Goal: Transaction & Acquisition: Purchase product/service

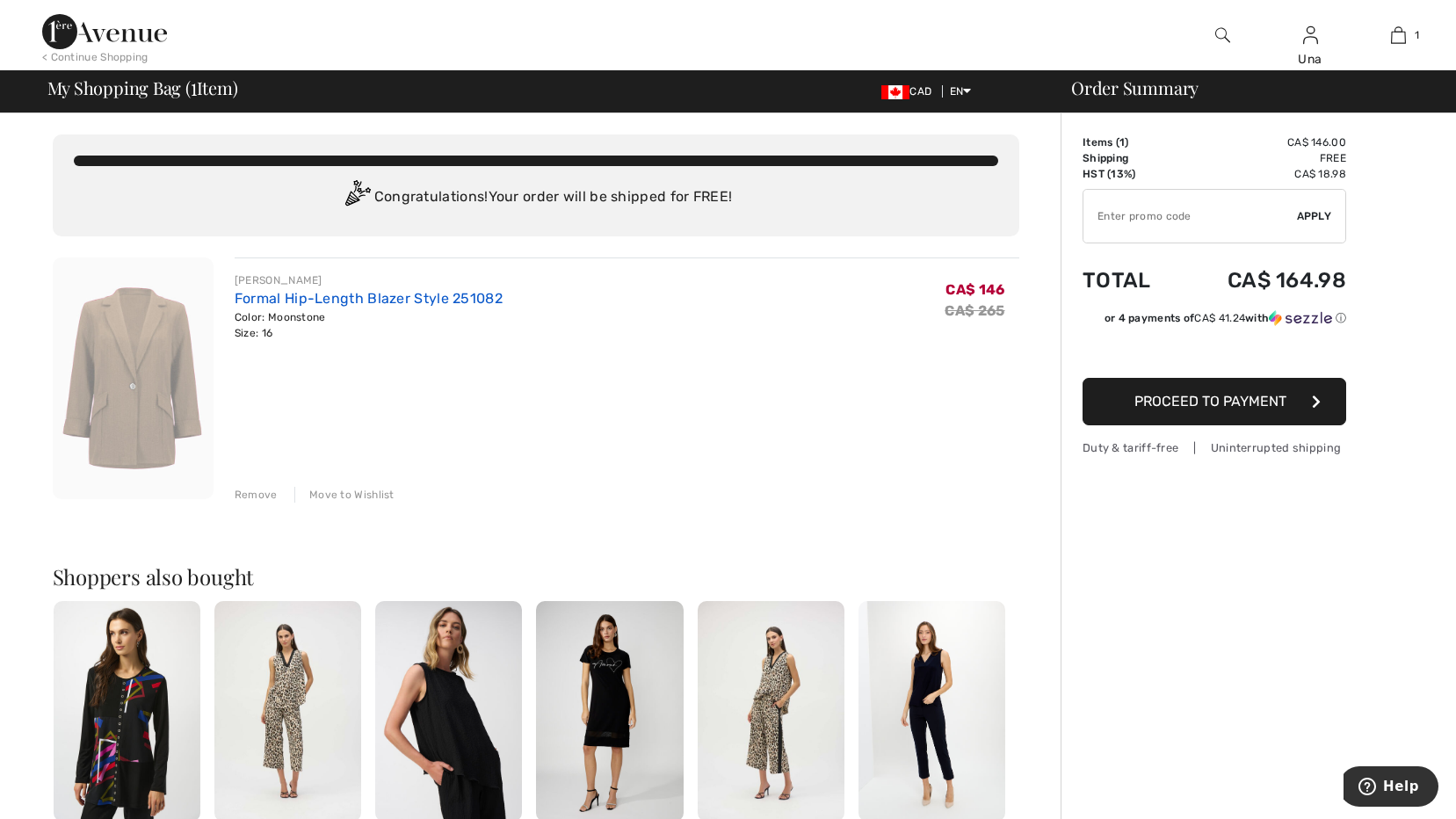
click at [285, 294] on link "Formal Hip-Length Blazer Style 251082" at bounding box center [368, 298] width 268 height 17
click at [262, 334] on div "Color: Moonstone Size: 16" at bounding box center [368, 326] width 268 height 32
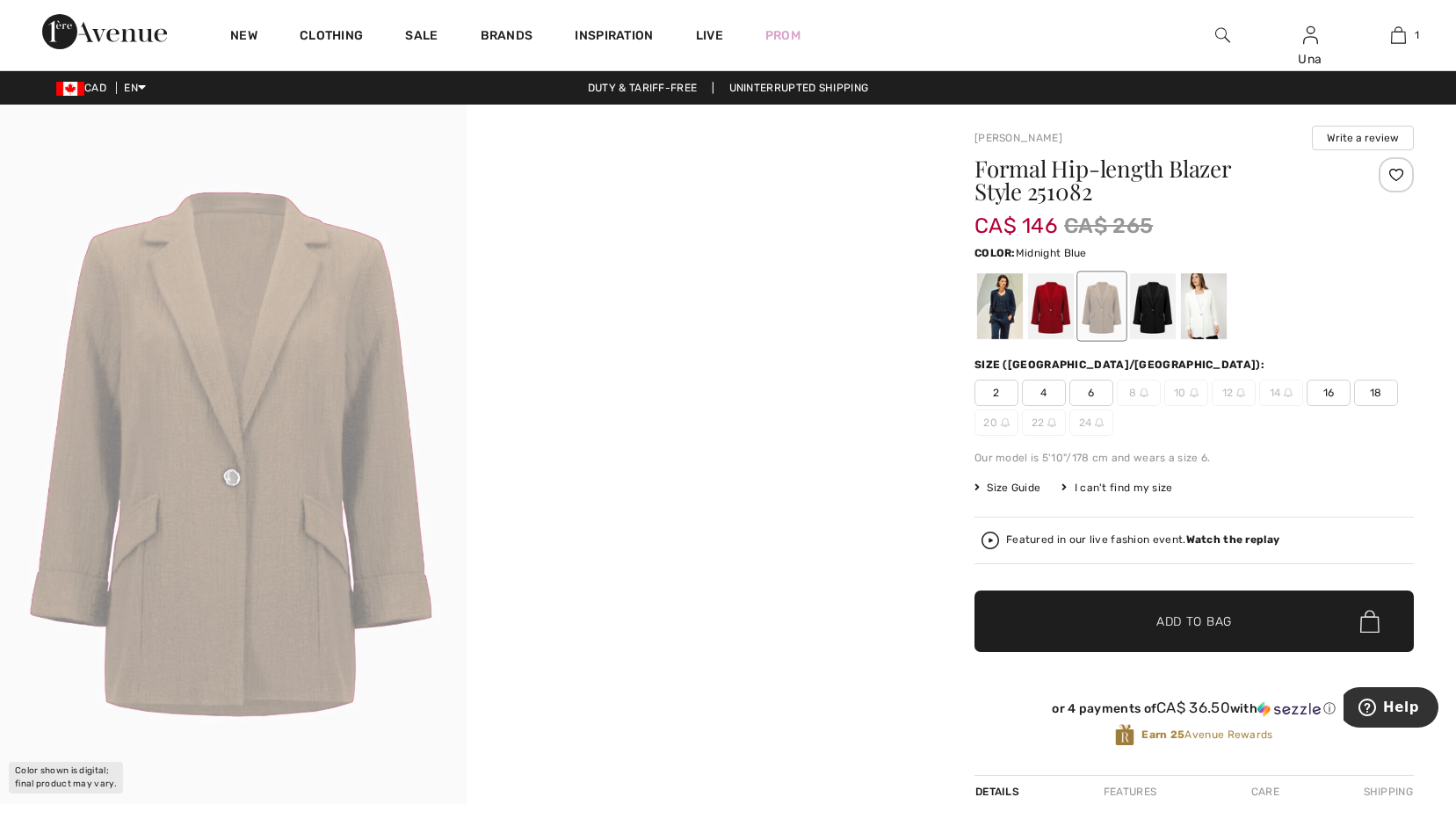
click at [1000, 306] on div at bounding box center [1000, 306] width 46 height 66
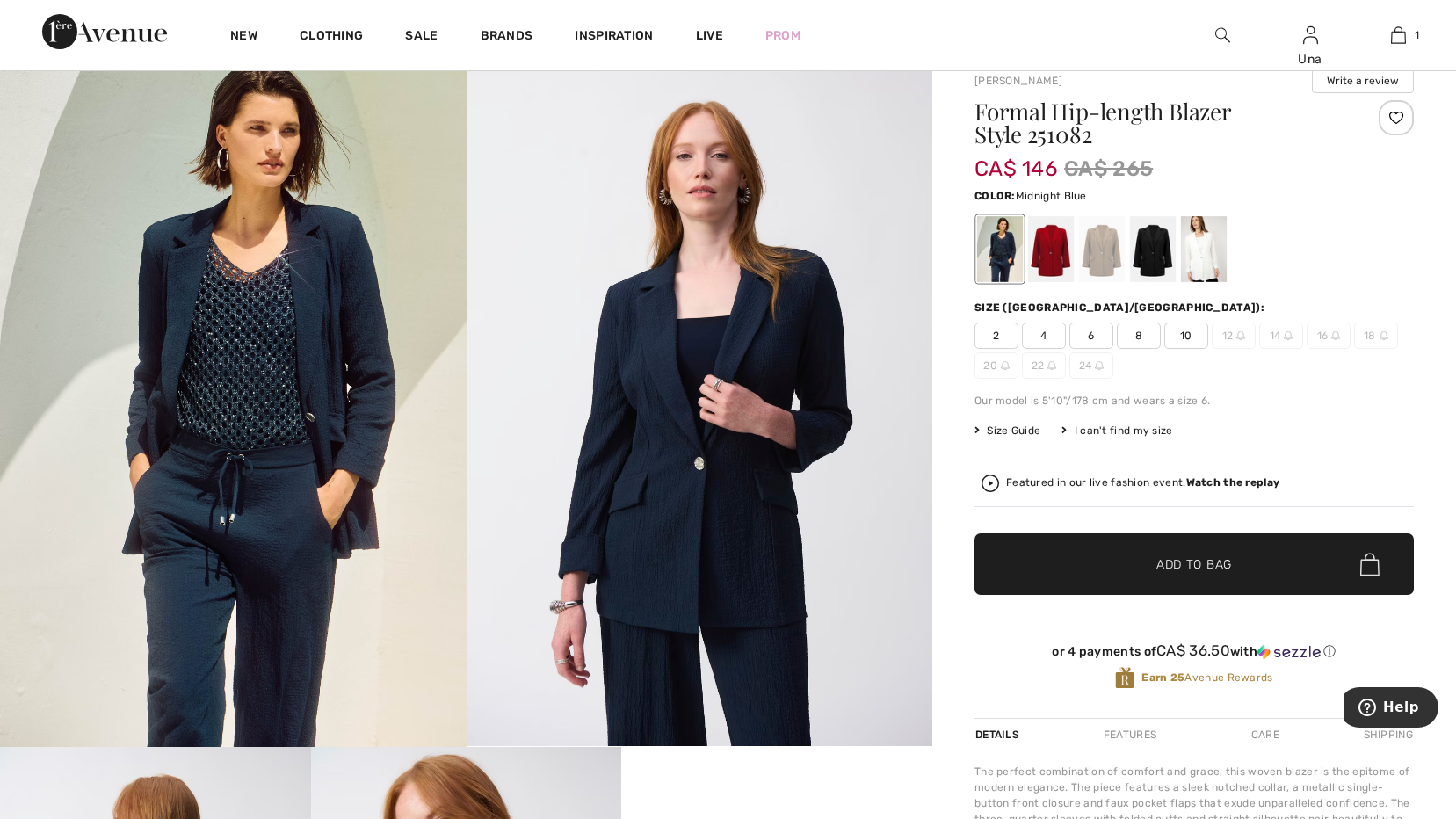
scroll to position [88, 0]
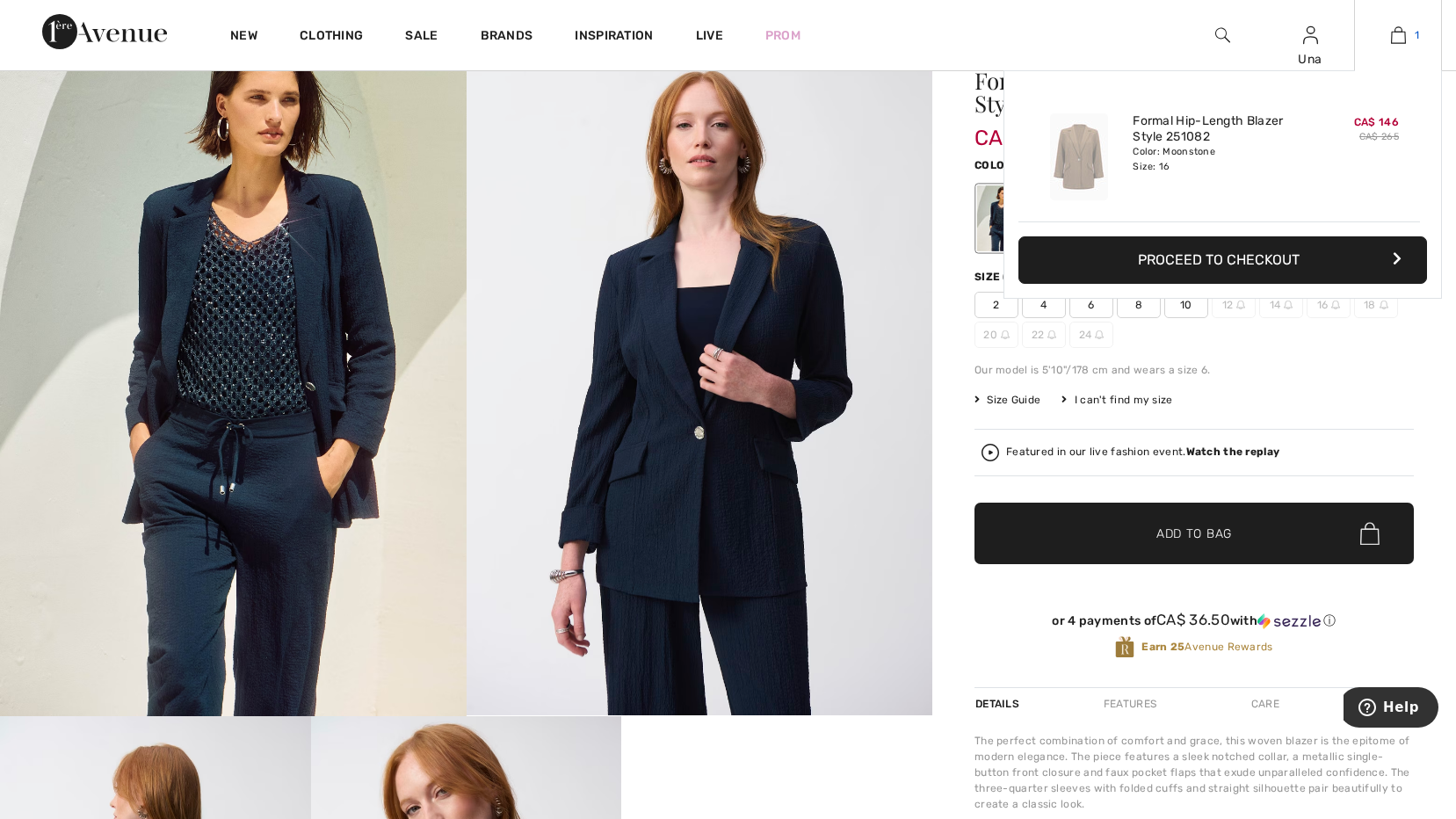
click at [1400, 37] on img at bounding box center [1399, 35] width 15 height 21
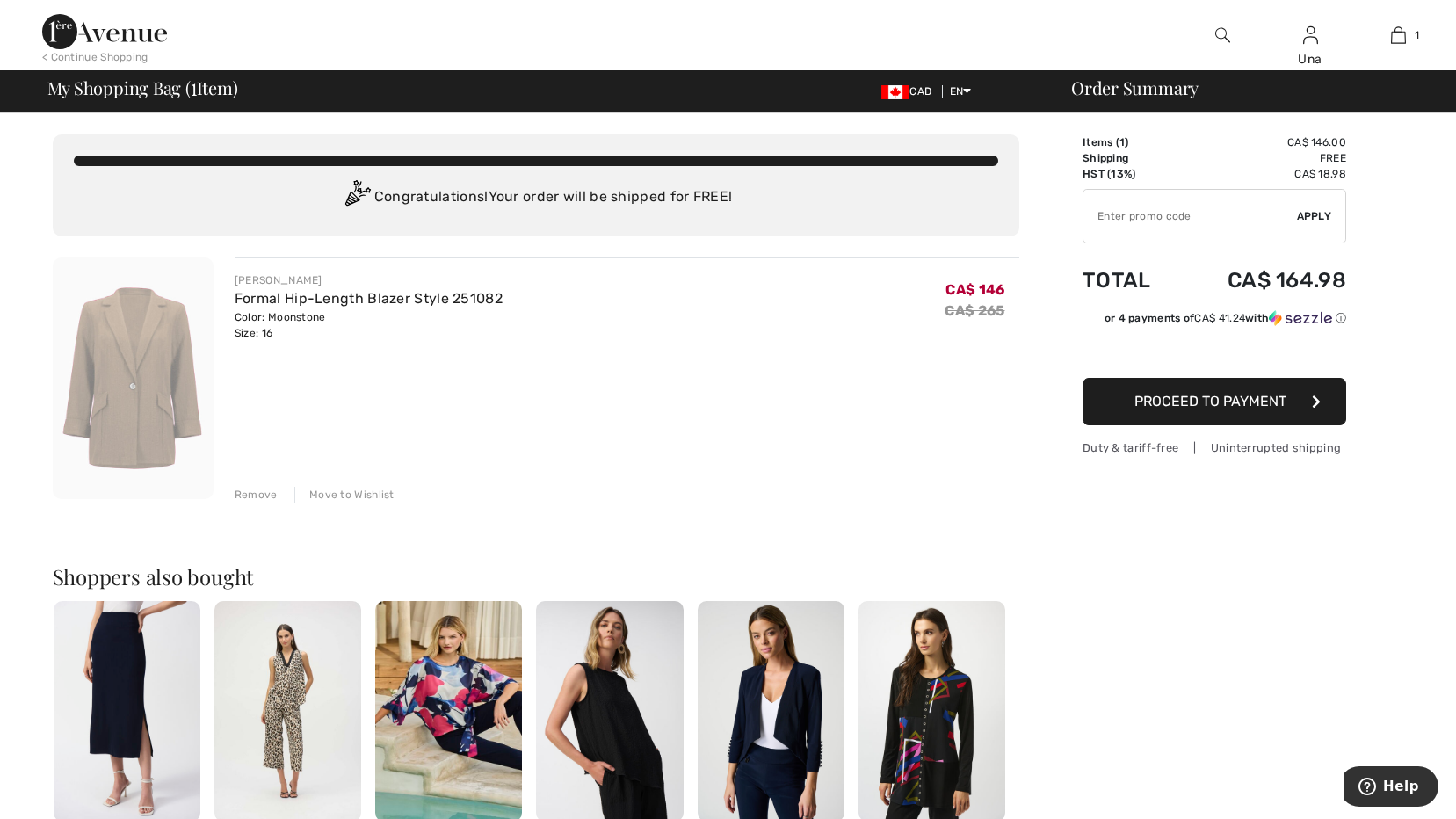
click at [244, 490] on div "Remove" at bounding box center [256, 494] width 43 height 16
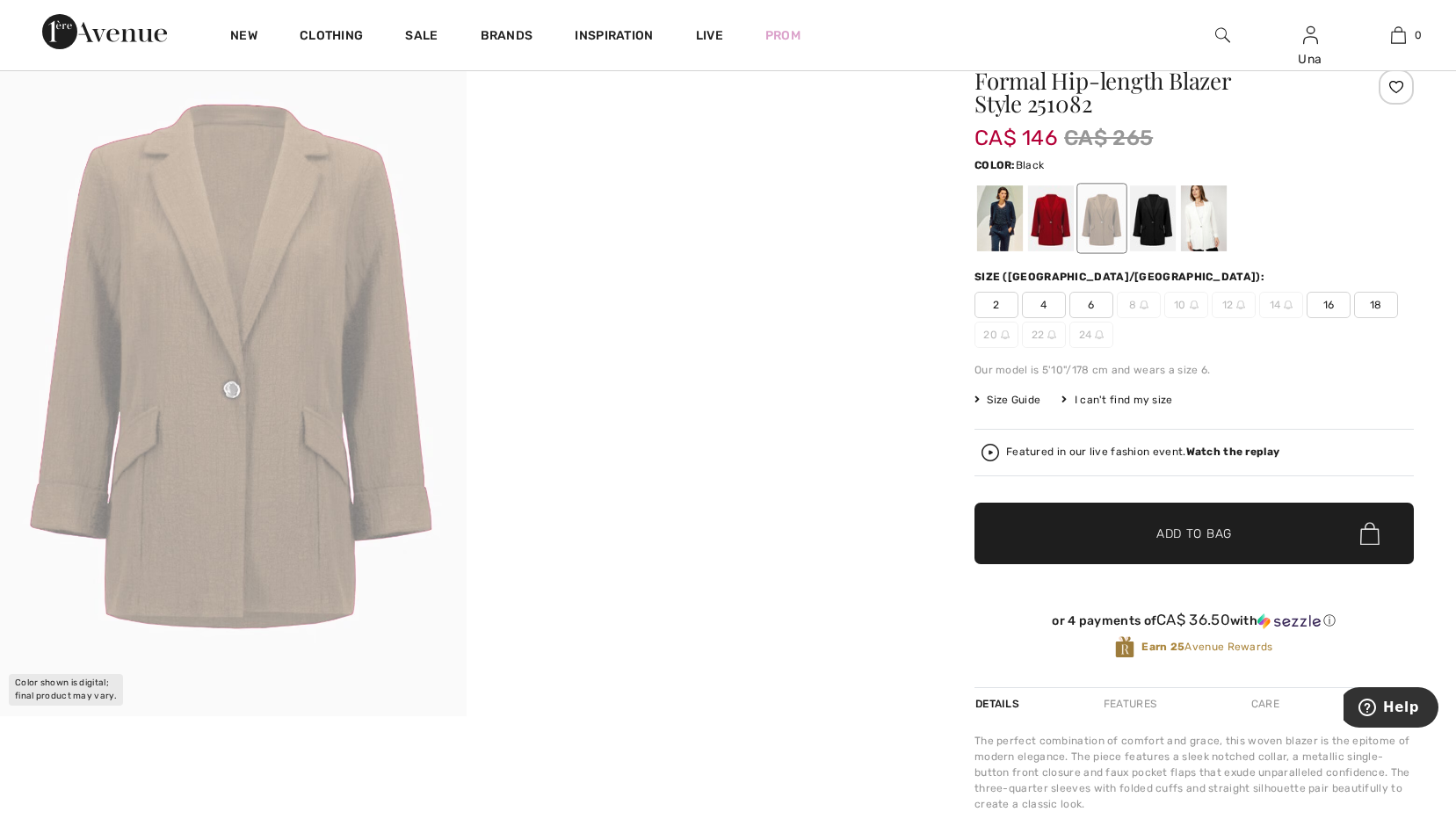
click at [1158, 218] on div at bounding box center [1153, 218] width 46 height 66
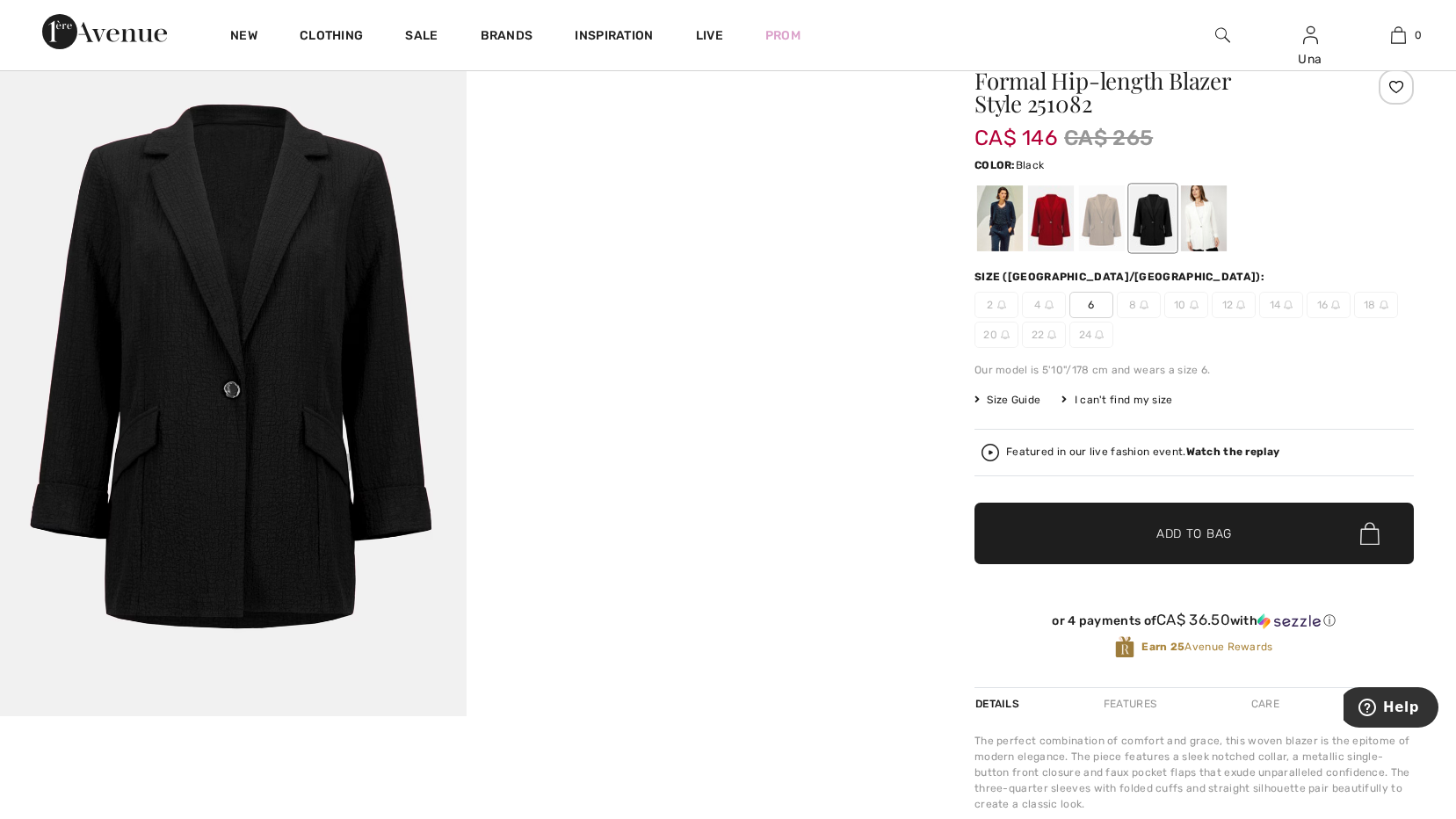
click at [192, 457] on img at bounding box center [233, 366] width 467 height 699
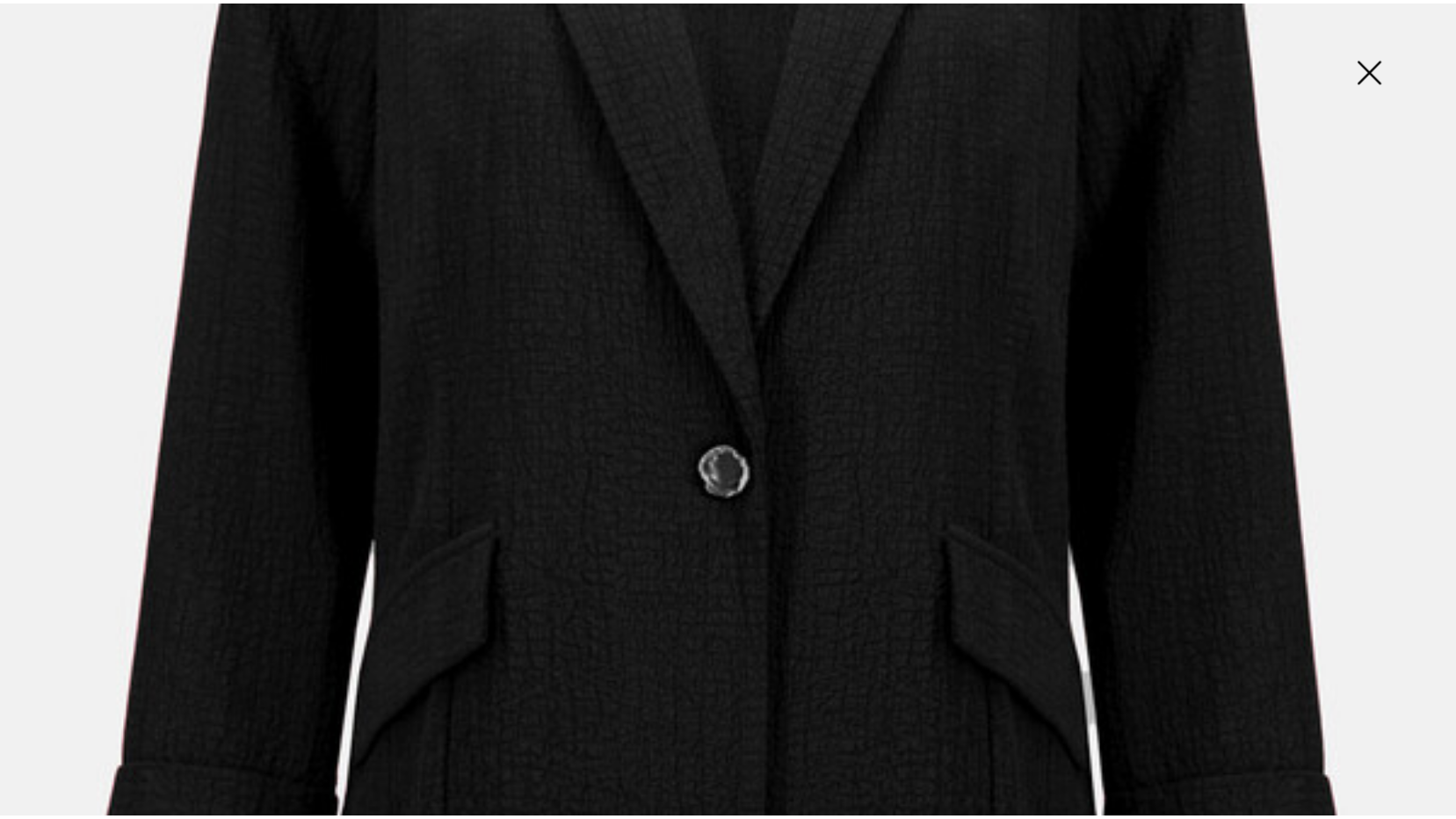
scroll to position [791, 0]
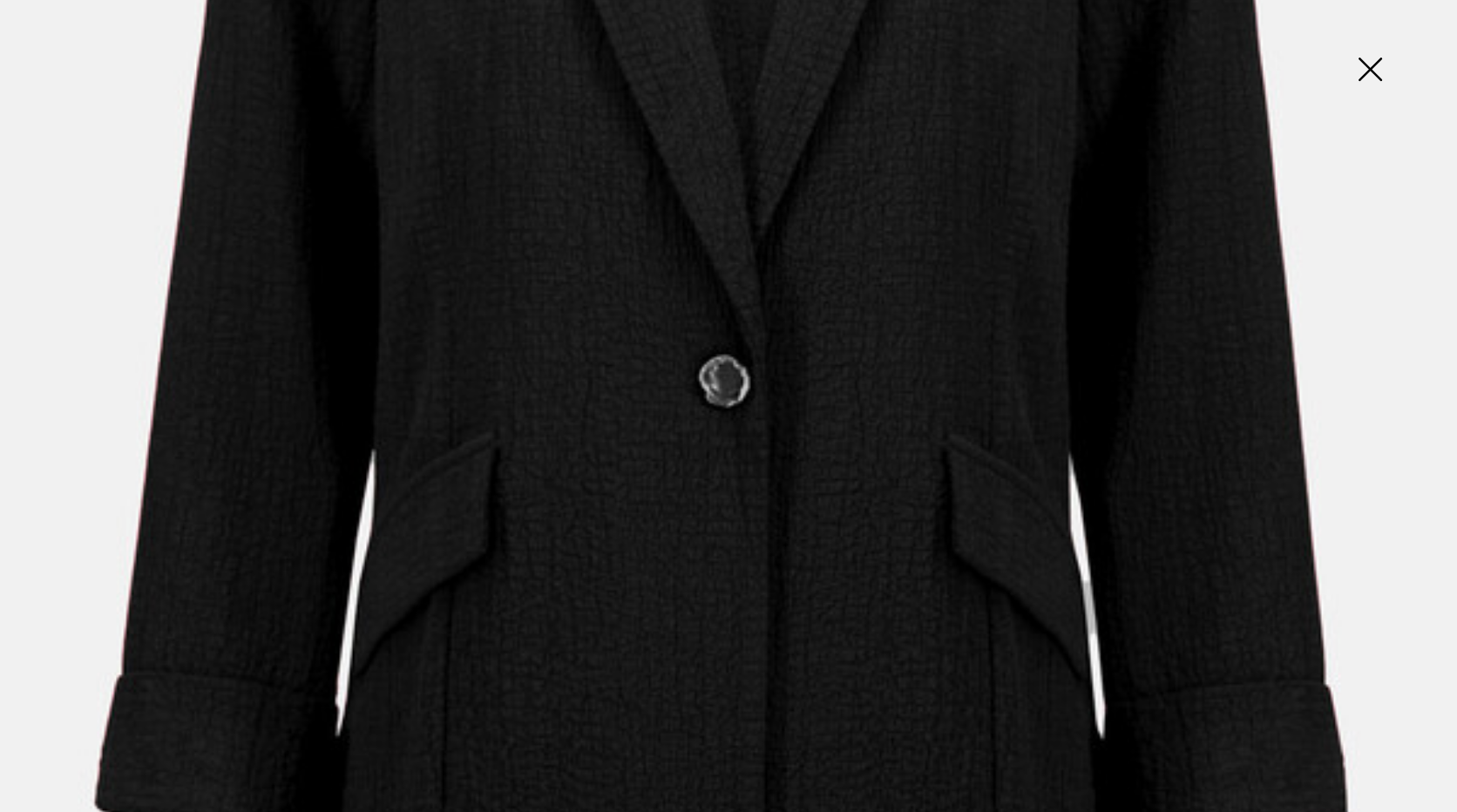
click at [1377, 61] on img at bounding box center [1369, 71] width 87 height 90
